Goal: Task Accomplishment & Management: Complete application form

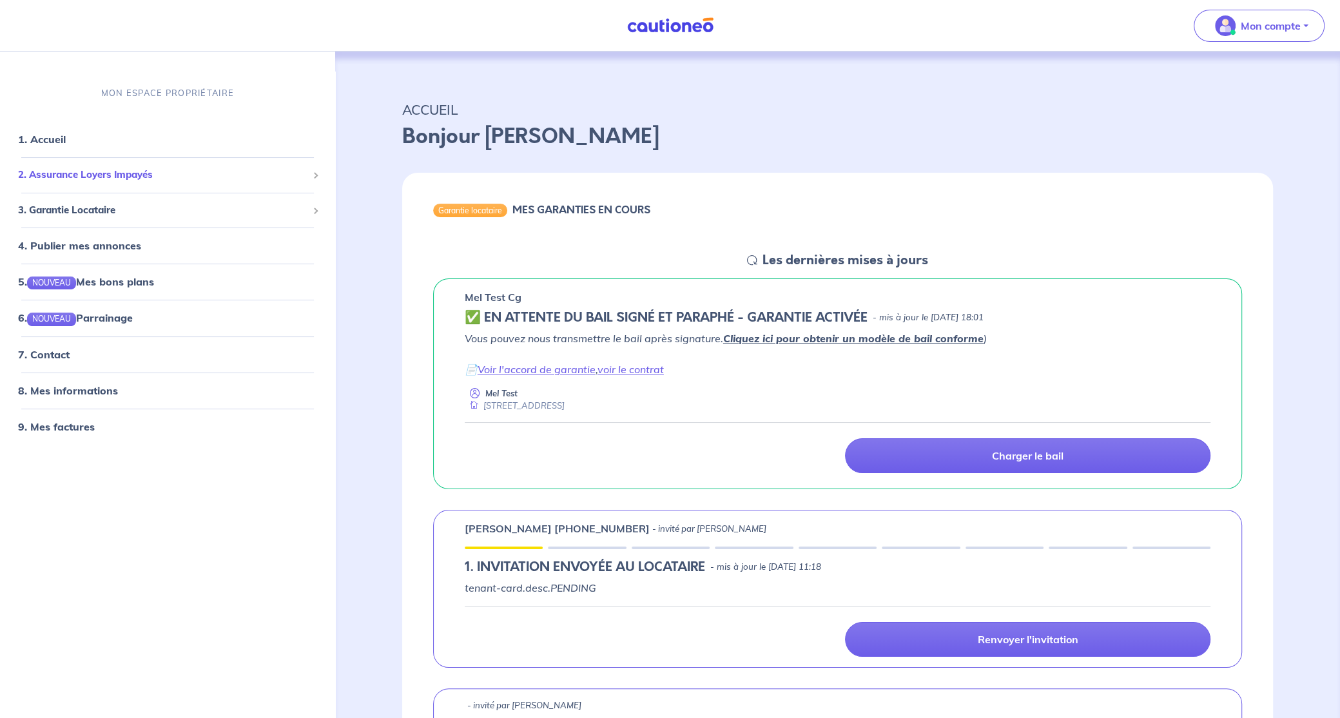
click at [97, 175] on span "2. Assurance Loyers Impayés" at bounding box center [162, 175] width 289 height 15
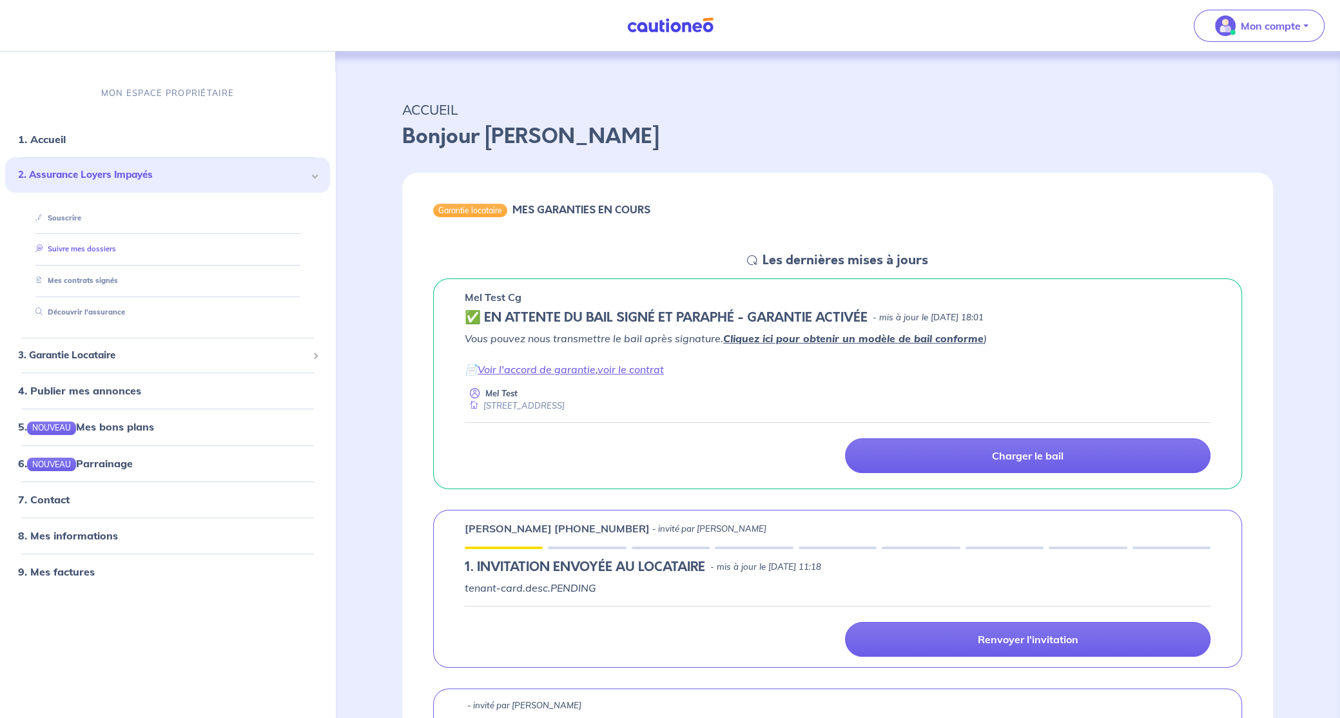
click at [68, 248] on link "Suivre mes dossiers" at bounding box center [73, 249] width 86 height 9
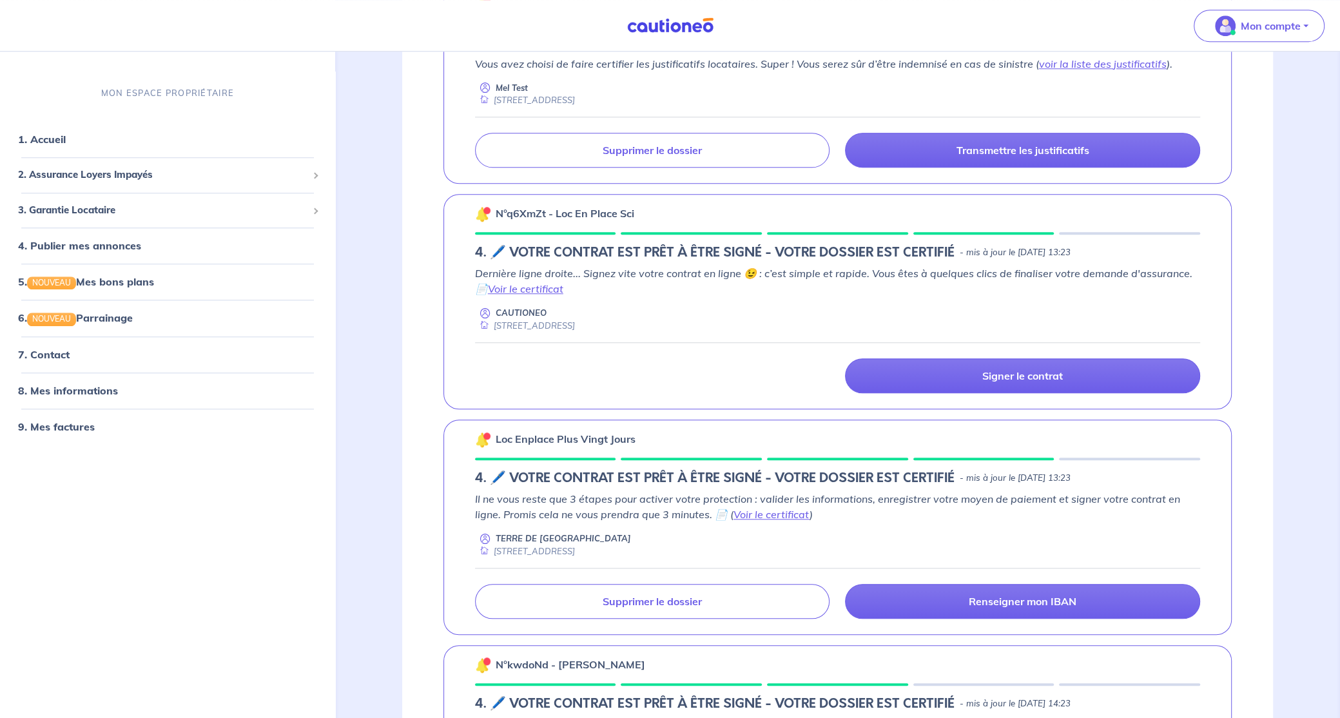
scroll to position [1459, 0]
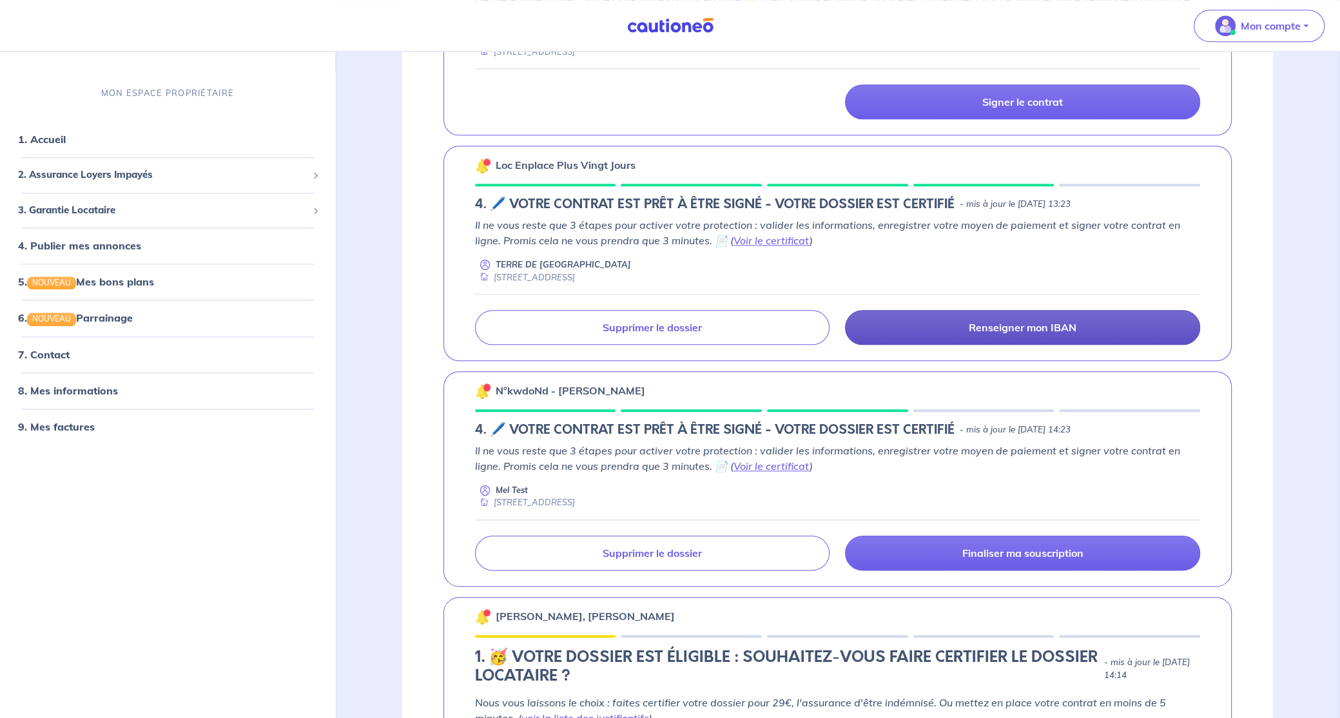
click at [1004, 321] on p "Renseigner mon IBAN" at bounding box center [1023, 327] width 108 height 13
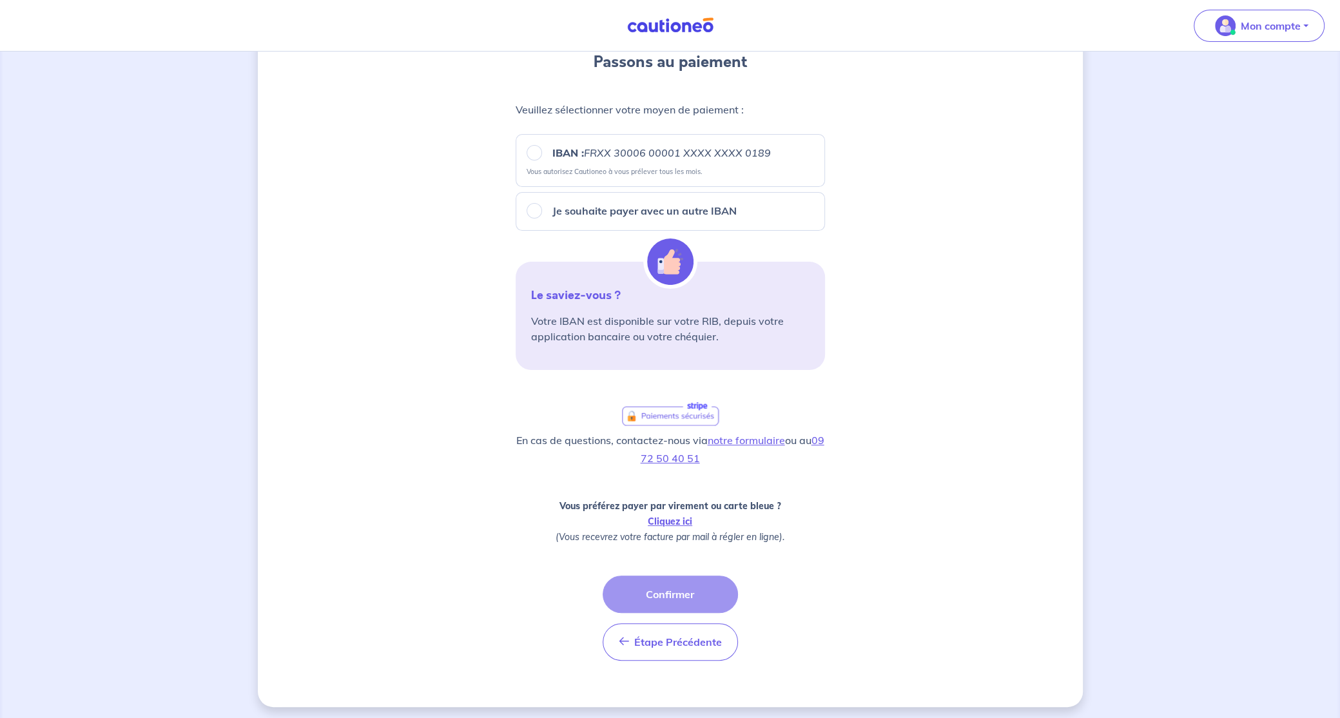
scroll to position [162, 0]
click at [656, 624] on button "Étape Précédente Précédent" at bounding box center [670, 640] width 135 height 37
